Goal: Obtain resource: Obtain resource

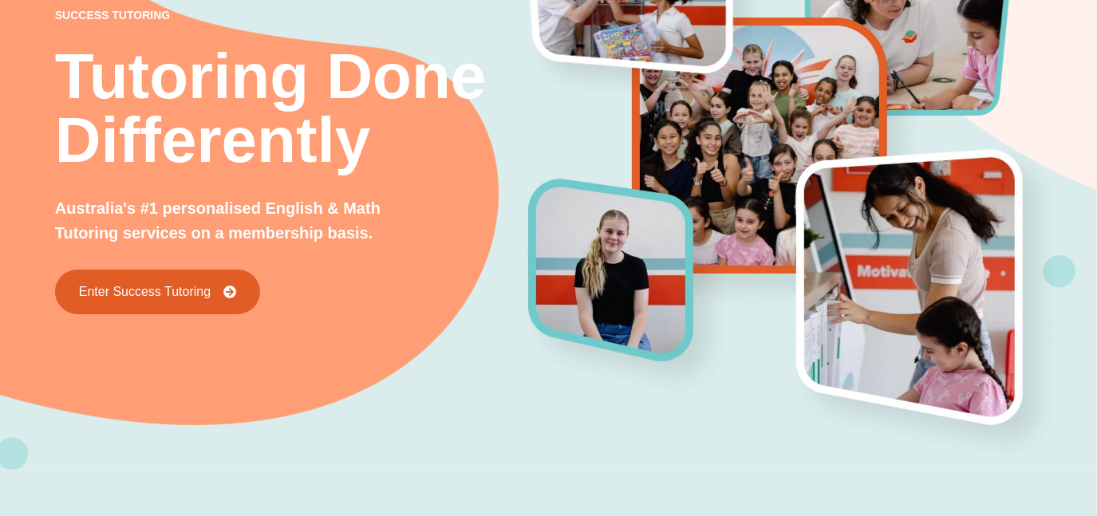
scroll to position [61, 0]
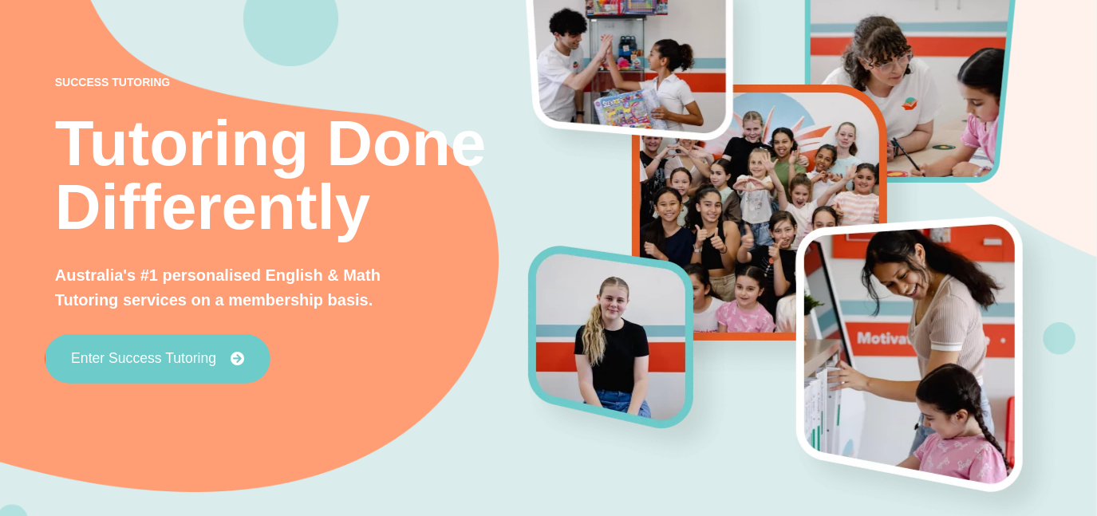
click at [149, 372] on link "Enter Success Tutoring" at bounding box center [158, 358] width 226 height 49
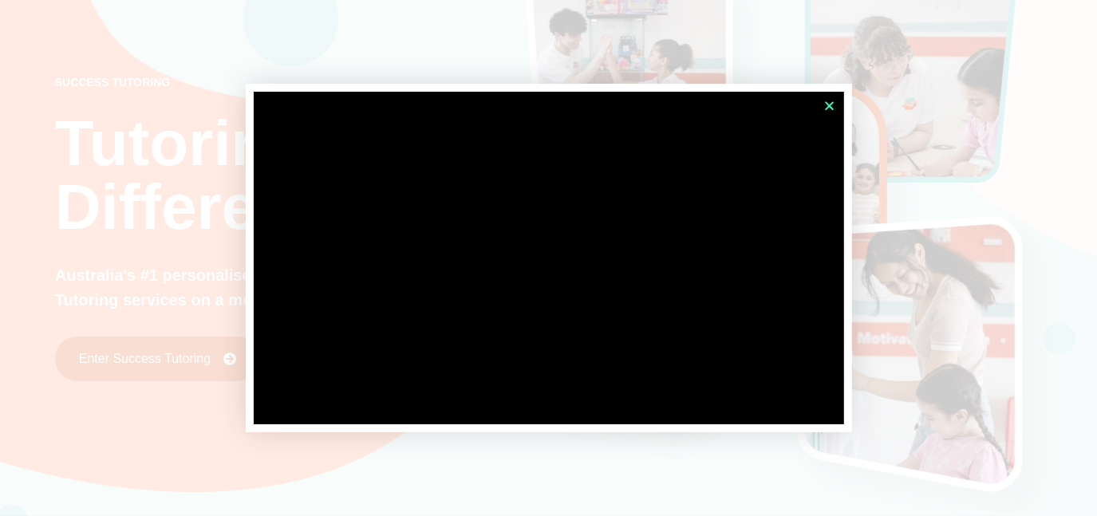
click at [830, 105] on icon "Close" at bounding box center [830, 106] width 12 height 12
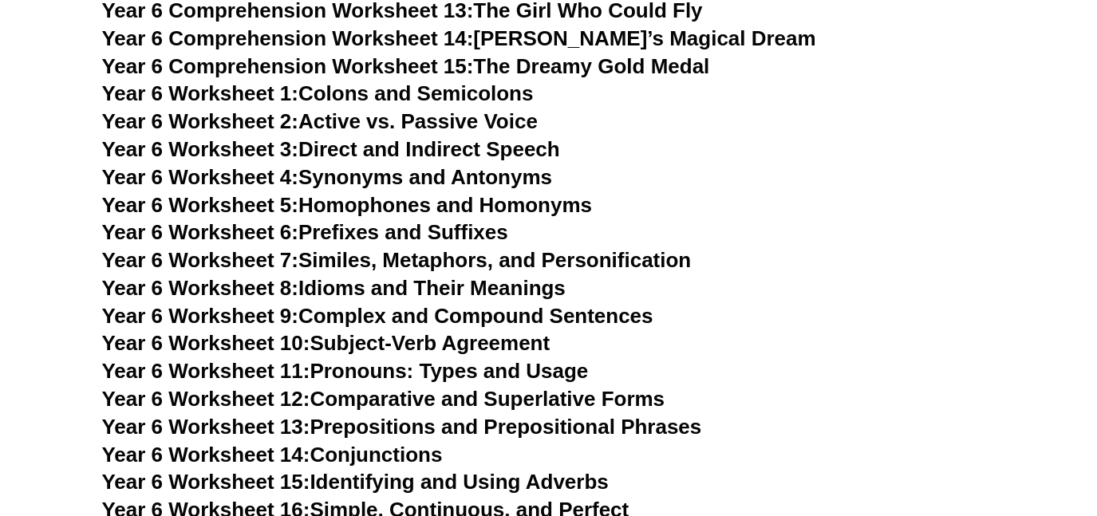
scroll to position [9160, 0]
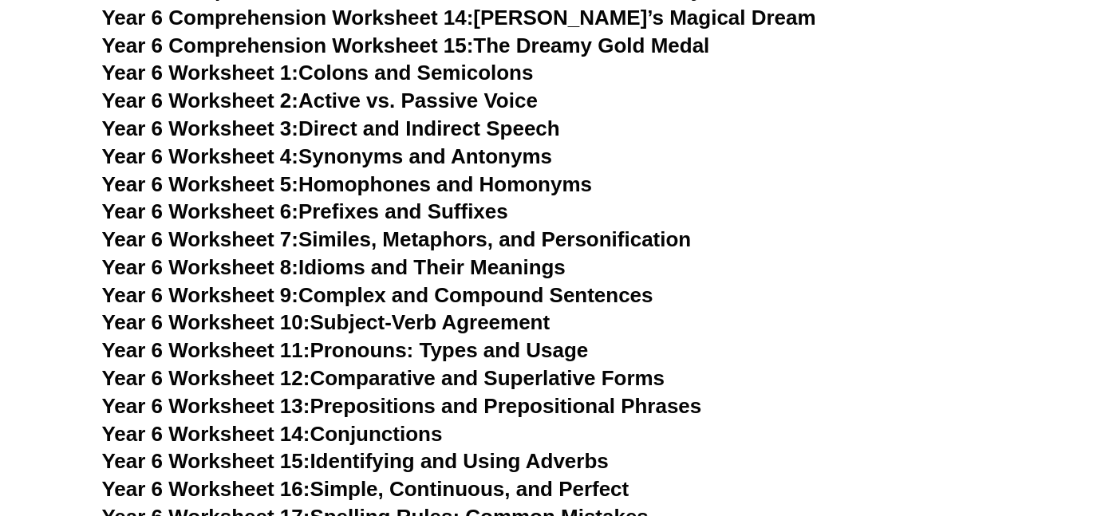
click at [459, 199] on link "Year 6 Worksheet 6: Prefixes and Suffixes" at bounding box center [305, 211] width 406 height 24
click at [490, 366] on link "Year 6 Worksheet 12: Comparative and Superlative Forms" at bounding box center [383, 378] width 563 height 24
